Goal: Task Accomplishment & Management: Manage account settings

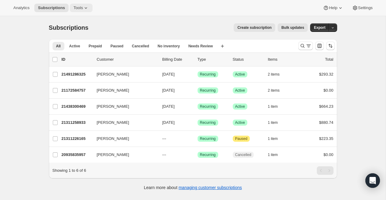
click at [81, 10] on button "Tools" at bounding box center [81, 8] width 23 height 8
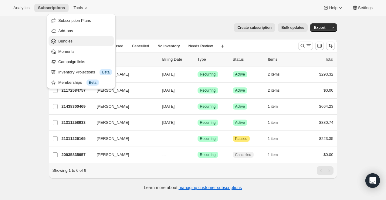
click at [76, 45] on button "Bundles" at bounding box center [81, 41] width 65 height 10
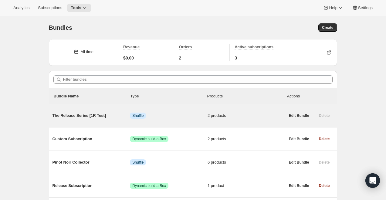
scroll to position [44, 0]
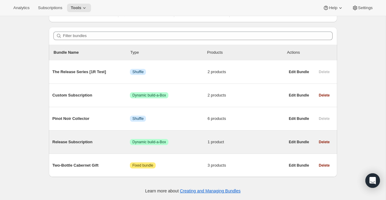
click at [93, 143] on span "Release Subscription" at bounding box center [91, 142] width 78 height 6
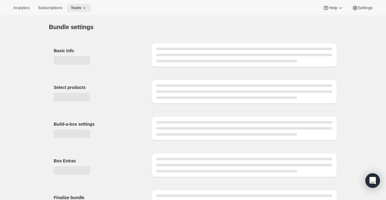
type input "Release Subscription"
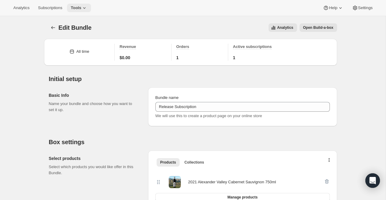
click at [85, 6] on icon at bounding box center [84, 8] width 6 height 6
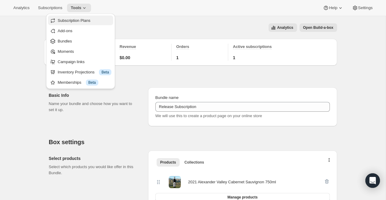
click at [80, 18] on span "Subscription Plans" at bounding box center [85, 21] width 54 height 6
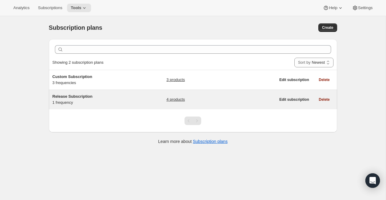
click at [73, 98] on span "Release Subscription" at bounding box center [72, 96] width 40 height 5
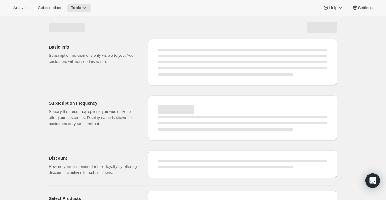
select select "WEEK"
select select "MONTH"
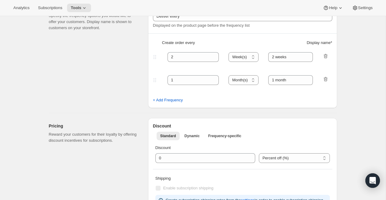
type input "Release Subscription"
type input "Delivered twice yearly"
type input "4"
select select "MONTH"
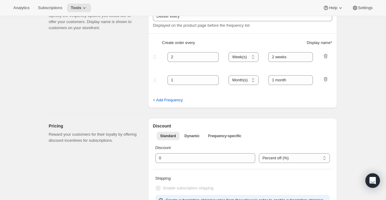
type input "(Jan, Jun)"
checkbox input "true"
select select "YEARDAY"
select select "6"
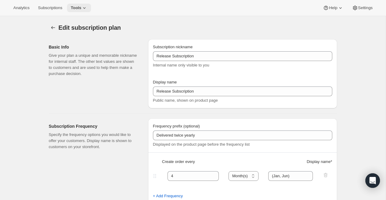
click at [81, 9] on span "Tools" at bounding box center [76, 7] width 11 height 5
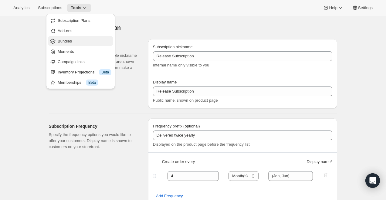
click at [77, 40] on span "Bundles" at bounding box center [85, 41] width 54 height 6
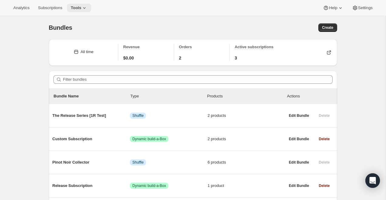
click at [87, 7] on icon at bounding box center [84, 8] width 6 height 6
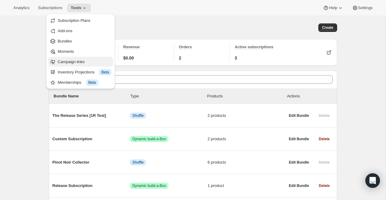
click at [86, 61] on span "Campaign links" at bounding box center [85, 62] width 54 height 6
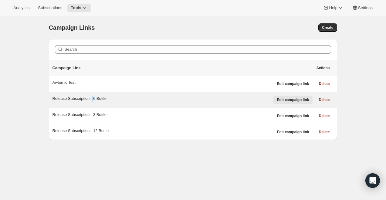
click at [285, 100] on span "Edit campaign link" at bounding box center [293, 99] width 32 height 5
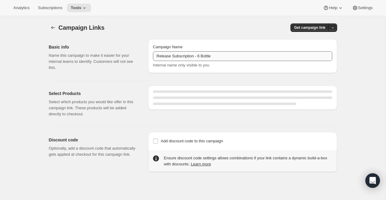
select select "gid://shopify/SellingPlan/710463488309"
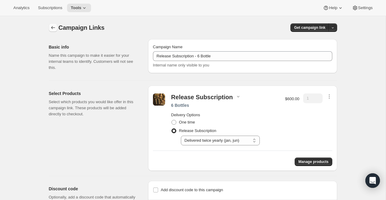
click at [55, 29] on icon "button" at bounding box center [53, 28] width 6 height 6
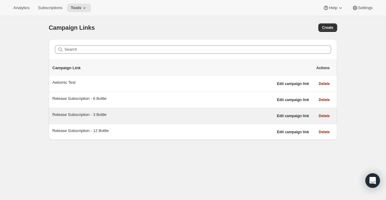
click at [78, 113] on div "Release Subscription - 3 Bottle" at bounding box center [162, 115] width 221 height 6
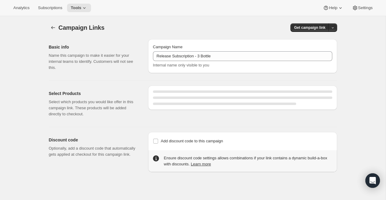
select select "gid://shopify/SellingPlan/710463488309"
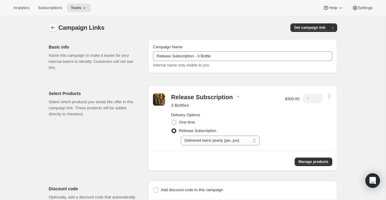
click at [50, 30] on icon "button" at bounding box center [53, 28] width 6 height 6
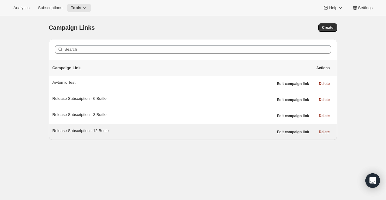
click at [95, 129] on div "Release Subscription - 12 Bottle" at bounding box center [162, 131] width 221 height 6
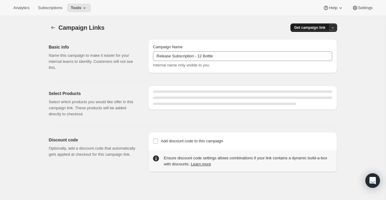
select select "gid://shopify/SellingPlan/710463488309"
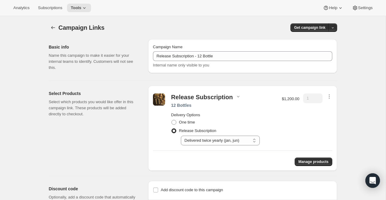
click at [137, 54] on p "Name this campaign to make it easier for your internal teams to identify. Custo…" at bounding box center [93, 61] width 89 height 18
